Goal: Information Seeking & Learning: Check status

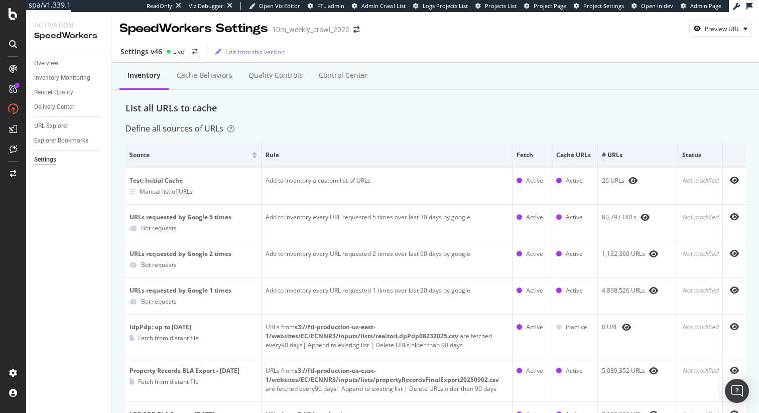
scroll to position [1170, 0]
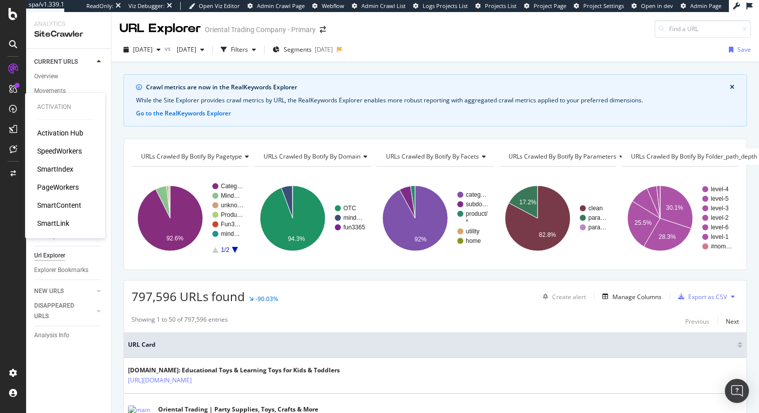
click at [61, 150] on div "SpeedWorkers" at bounding box center [59, 151] width 45 height 10
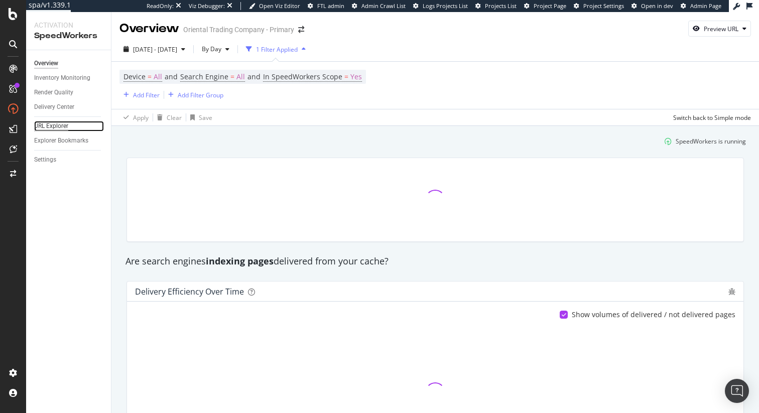
click at [54, 124] on div "URL Explorer" at bounding box center [51, 126] width 34 height 11
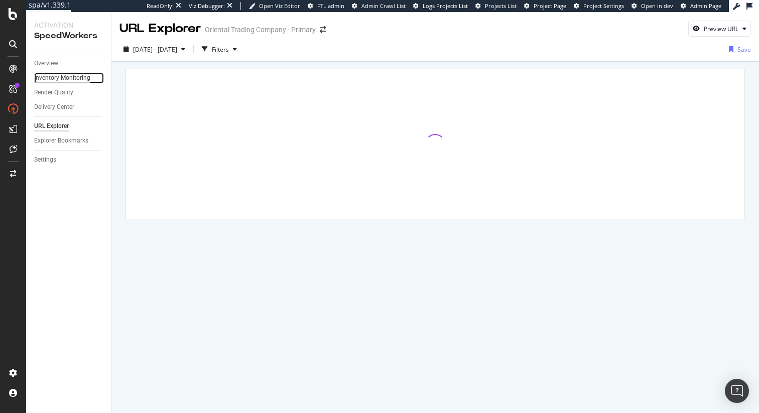
click at [73, 79] on div "Inventory Monitoring" at bounding box center [62, 78] width 56 height 11
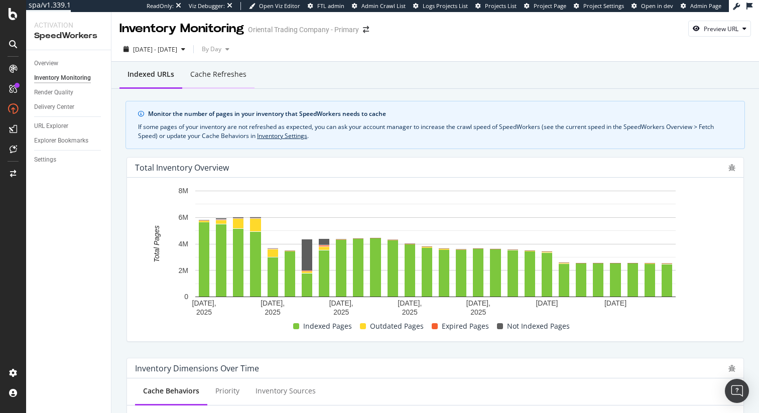
click at [217, 77] on div "Cache refreshes" at bounding box center [218, 74] width 56 height 10
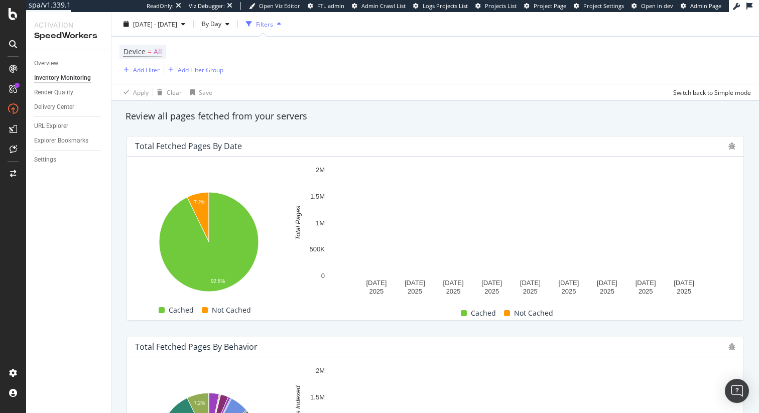
scroll to position [162, 0]
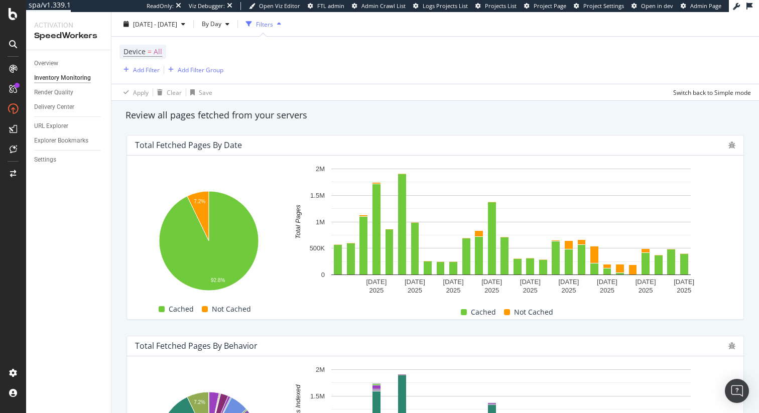
click at [530, 115] on div "Review all pages fetched from your servers" at bounding box center [434, 115] width 629 height 13
click at [511, 116] on div "Review all pages fetched from your servers" at bounding box center [434, 115] width 629 height 13
click at [602, 324] on div "Total Fetched Pages by Date Hold CMD (⌘) while clicking to filter the report. 7…" at bounding box center [434, 227] width 629 height 201
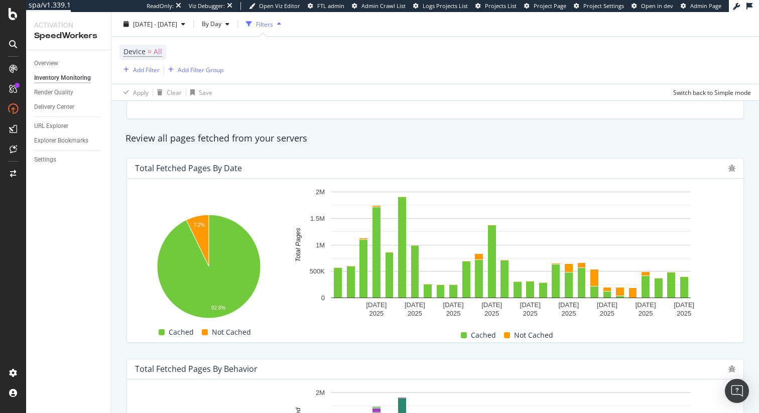
scroll to position [134, 0]
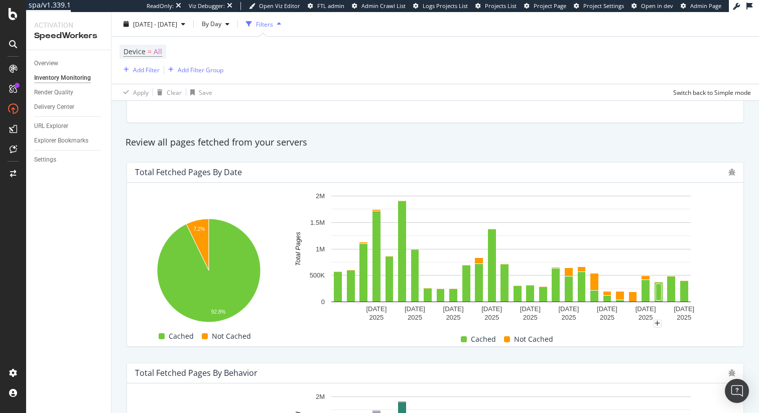
click at [644, 342] on div "Cached Not Cached" at bounding box center [506, 340] width 449 height 16
click at [625, 353] on div "Total Fetched Pages by Date Hold CMD (⌘) while clicking to filter the report. 7…" at bounding box center [434, 254] width 629 height 201
click at [673, 349] on div "Total Fetched Pages by Date Hold CMD (⌘) while clicking to filter the report. 7…" at bounding box center [434, 254] width 629 height 201
click at [701, 302] on rect "A chart." at bounding box center [510, 257] width 449 height 133
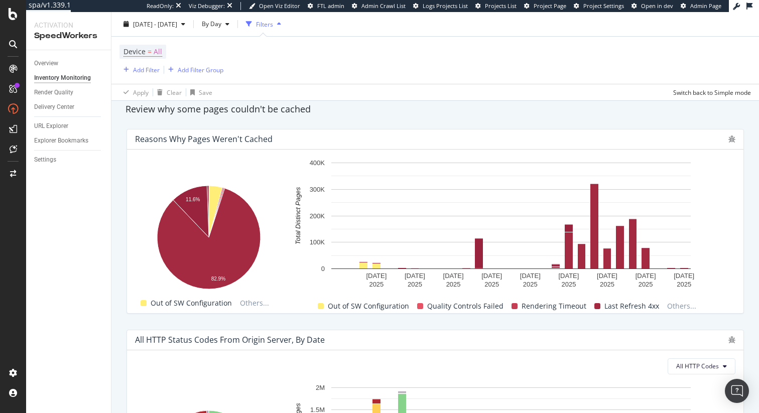
scroll to position [589, 0]
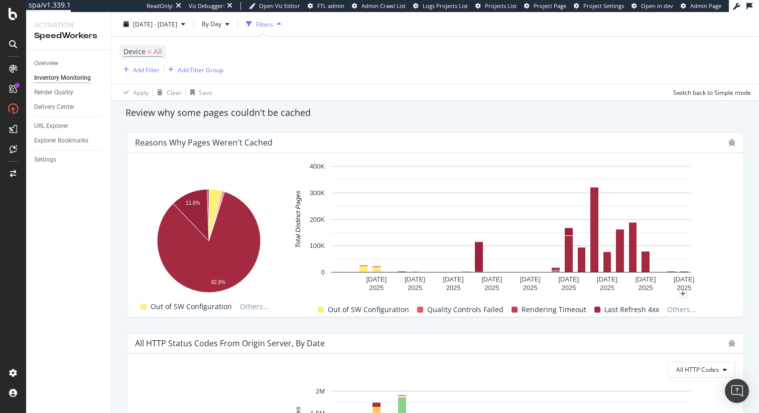
click at [275, 343] on div "All HTTP Status Codes from Origin Server, by Date" at bounding box center [230, 343] width 190 height 10
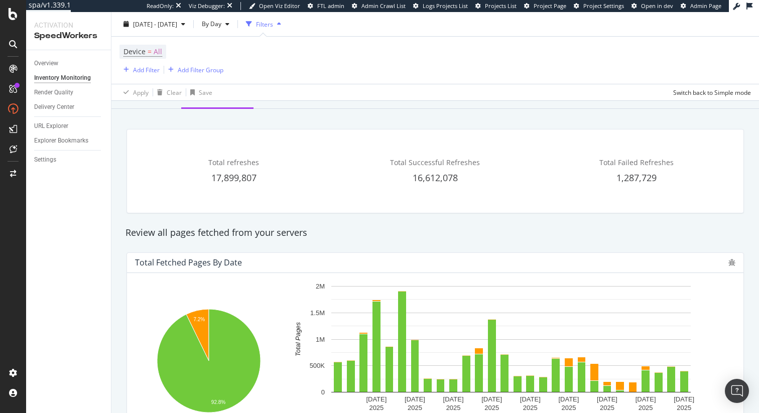
scroll to position [0, 0]
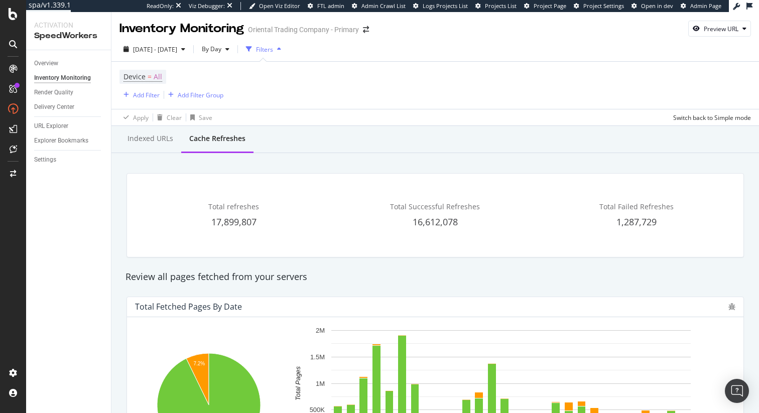
click at [237, 277] on div "Review all pages fetched from your servers" at bounding box center [434, 276] width 629 height 13
click at [262, 277] on div "Review all pages fetched from your servers" at bounding box center [434, 276] width 629 height 13
click at [238, 207] on span "Total refreshes" at bounding box center [233, 207] width 51 height 10
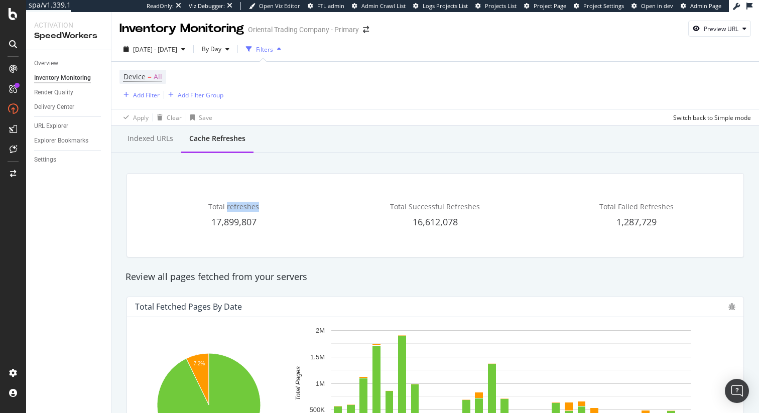
click at [238, 207] on span "Total refreshes" at bounding box center [233, 207] width 51 height 10
click at [228, 222] on span "17,899,807" at bounding box center [233, 222] width 45 height 12
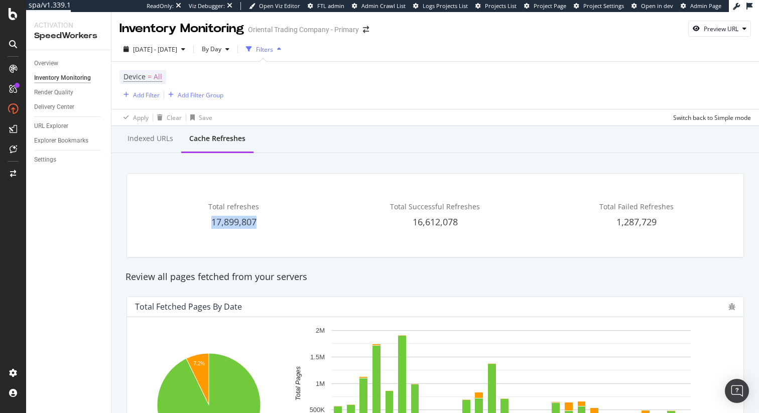
click at [228, 222] on span "17,899,807" at bounding box center [233, 222] width 45 height 12
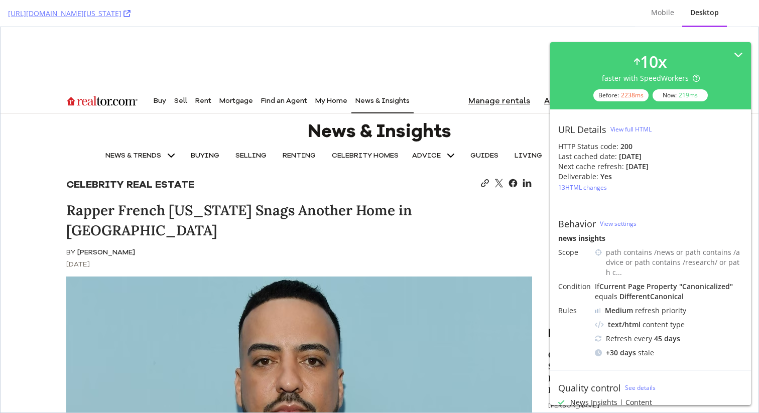
scroll to position [608, 0]
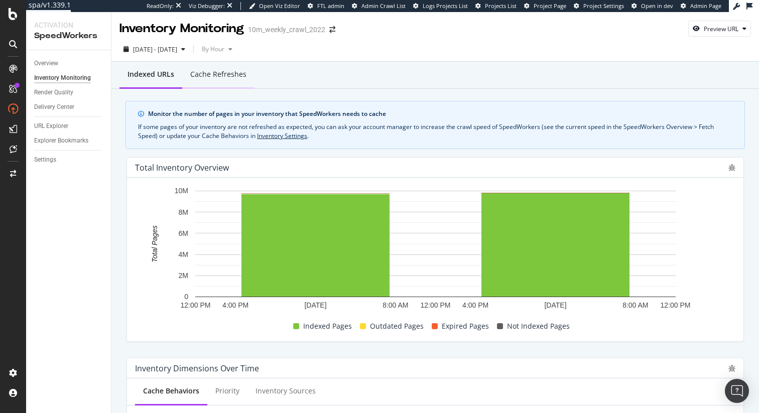
click at [222, 70] on div "Cache refreshes" at bounding box center [218, 74] width 56 height 10
